Goal: Information Seeking & Learning: Understand process/instructions

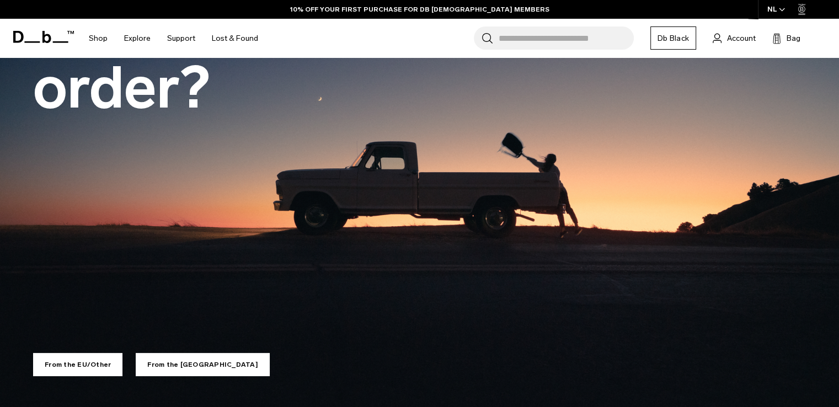
scroll to position [132, 0]
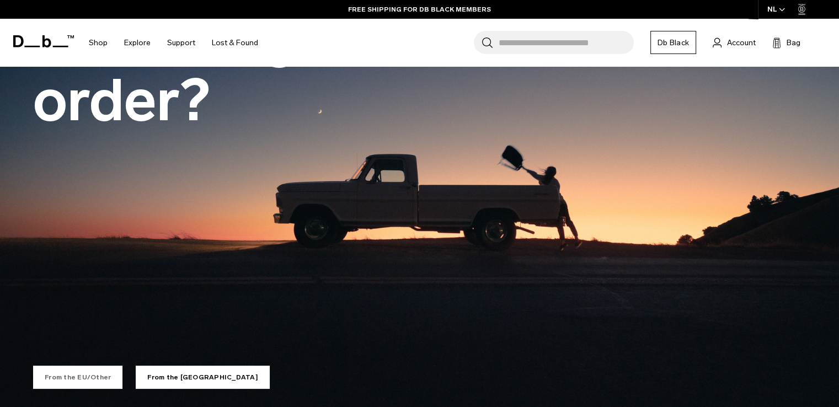
click at [80, 379] on link "From the EU/Other" at bounding box center [77, 377] width 89 height 23
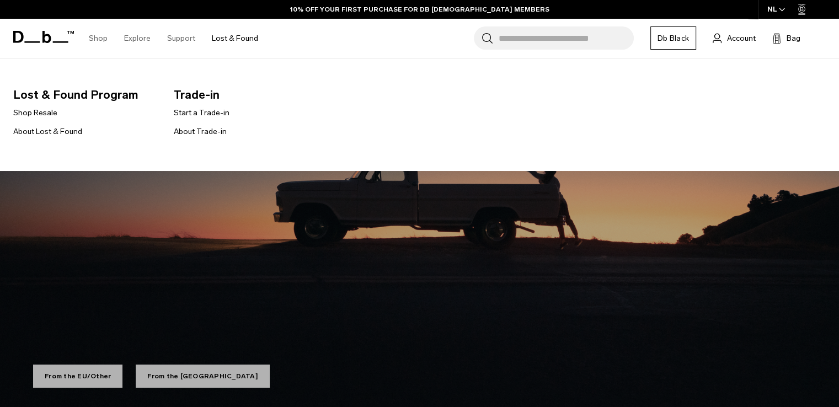
scroll to position [132, 0]
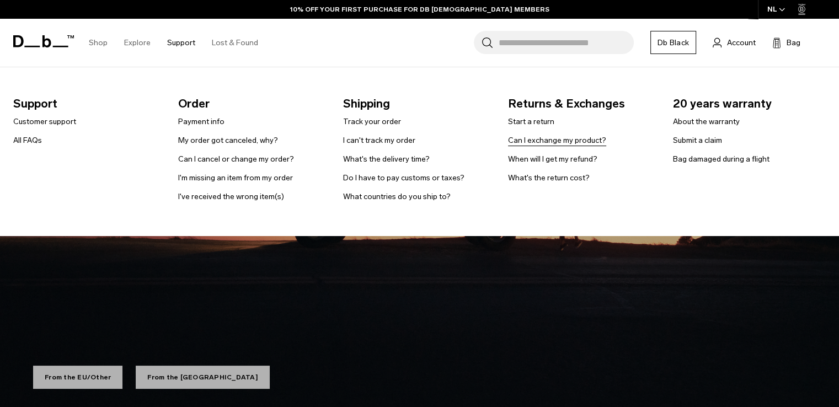
click at [554, 144] on link "Can I exchange my product?" at bounding box center [557, 141] width 98 height 12
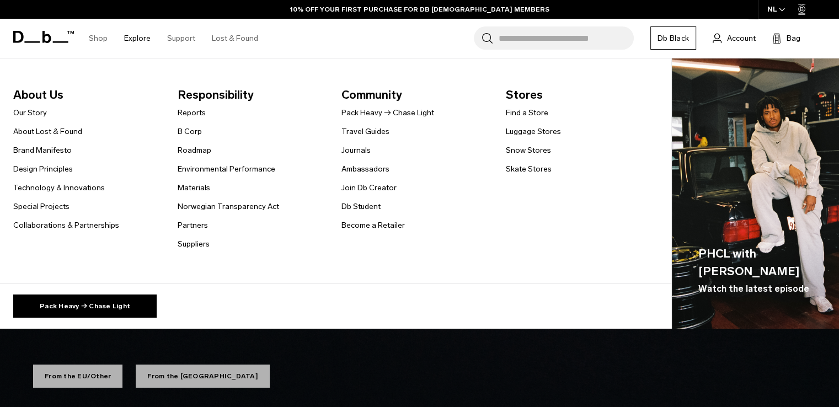
scroll to position [132, 0]
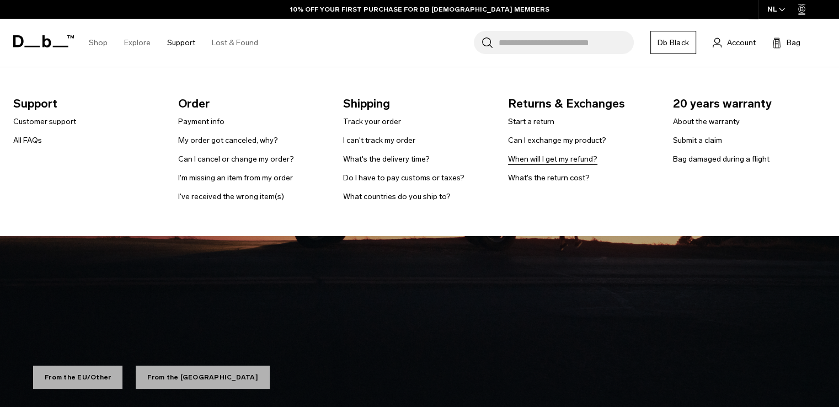
click at [581, 162] on link "When will I get my refund?" at bounding box center [552, 159] width 89 height 12
click at [525, 180] on link "What's the return cost?" at bounding box center [549, 178] width 82 height 12
